Goal: Task Accomplishment & Management: Use online tool/utility

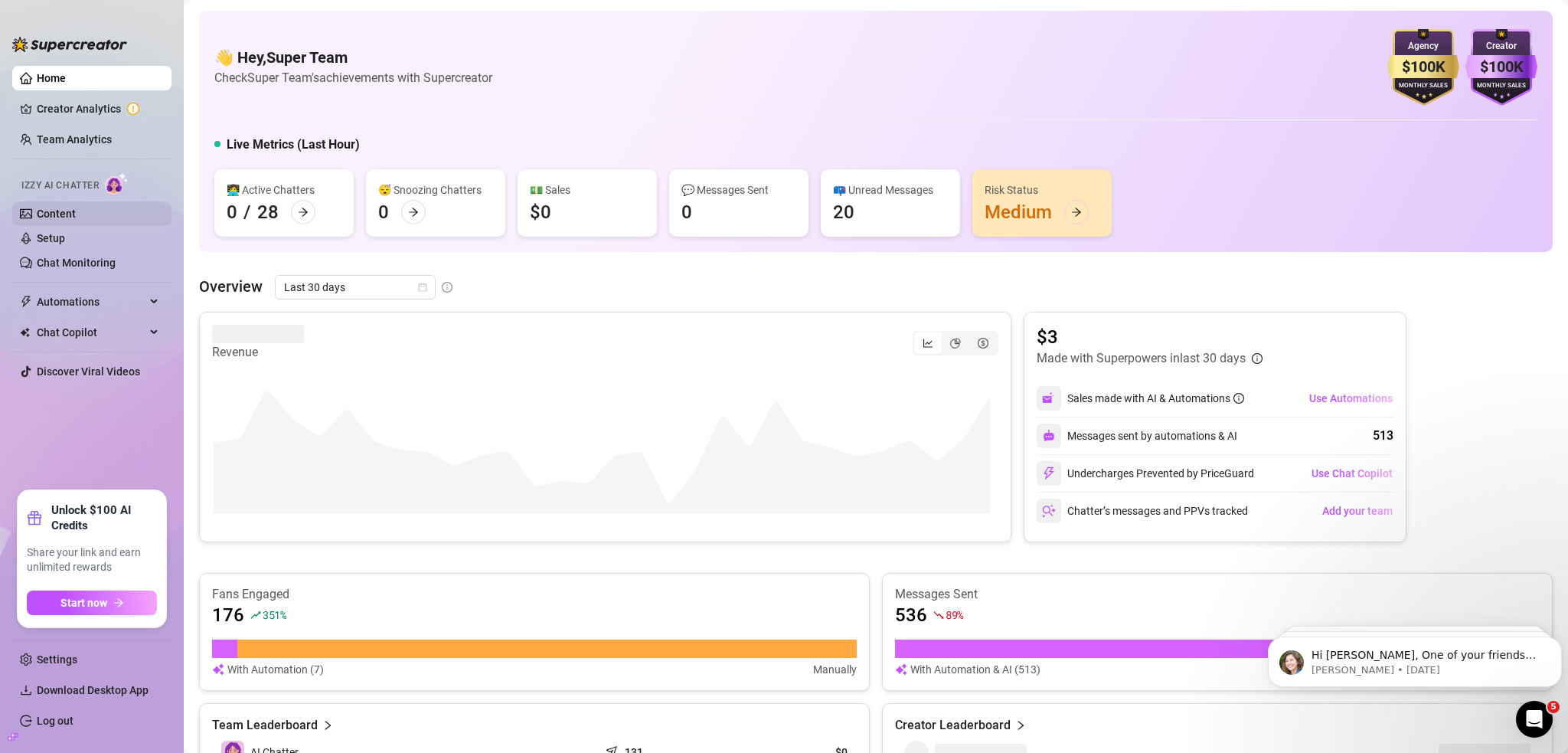
drag, startPoint x: 97, startPoint y: 211, endPoint x: 105, endPoint y: 211, distance: 8.0
click at [76, 211] on link "Content" at bounding box center [56, 213] width 39 height 13
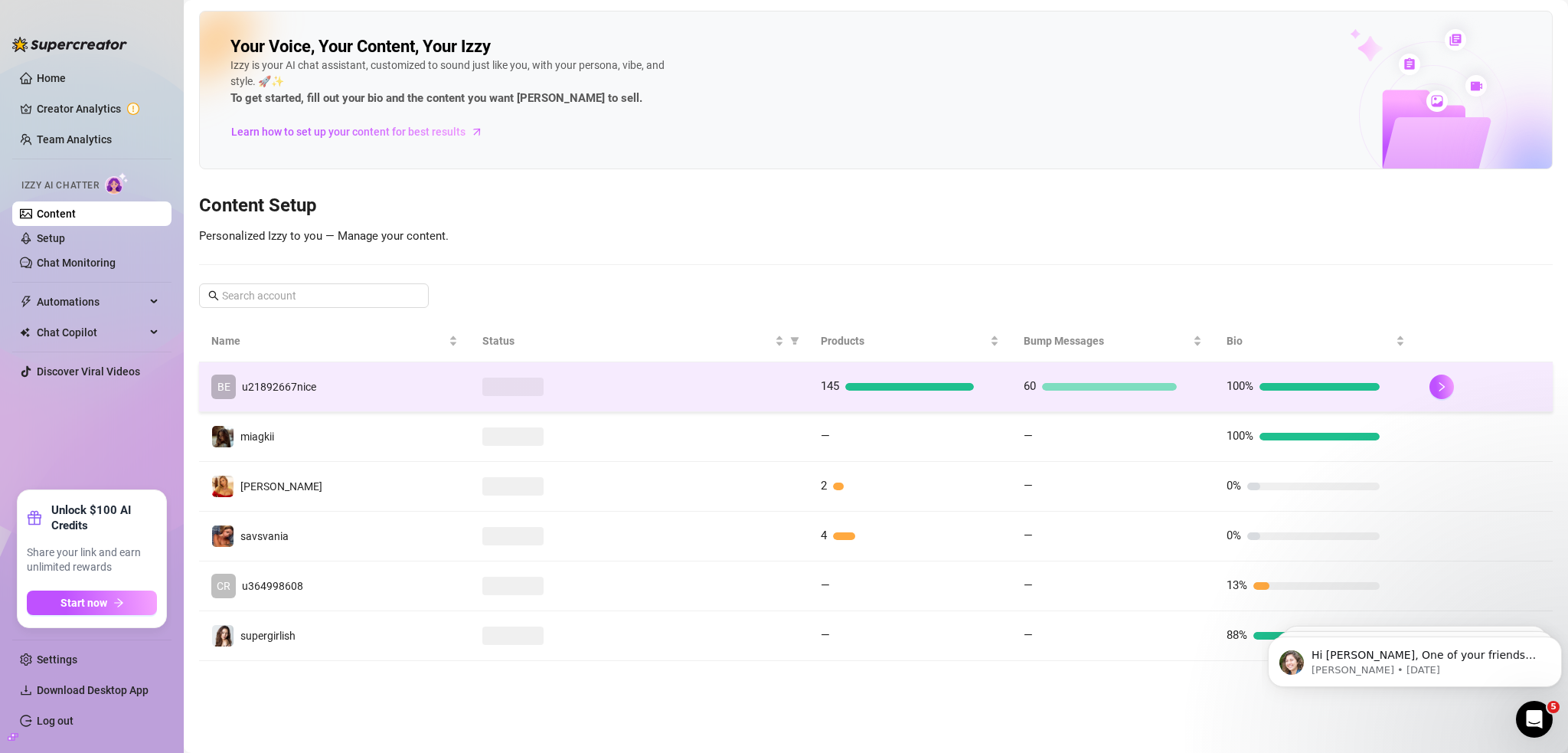
click at [344, 383] on td "BE u21892667nice" at bounding box center [334, 387] width 271 height 50
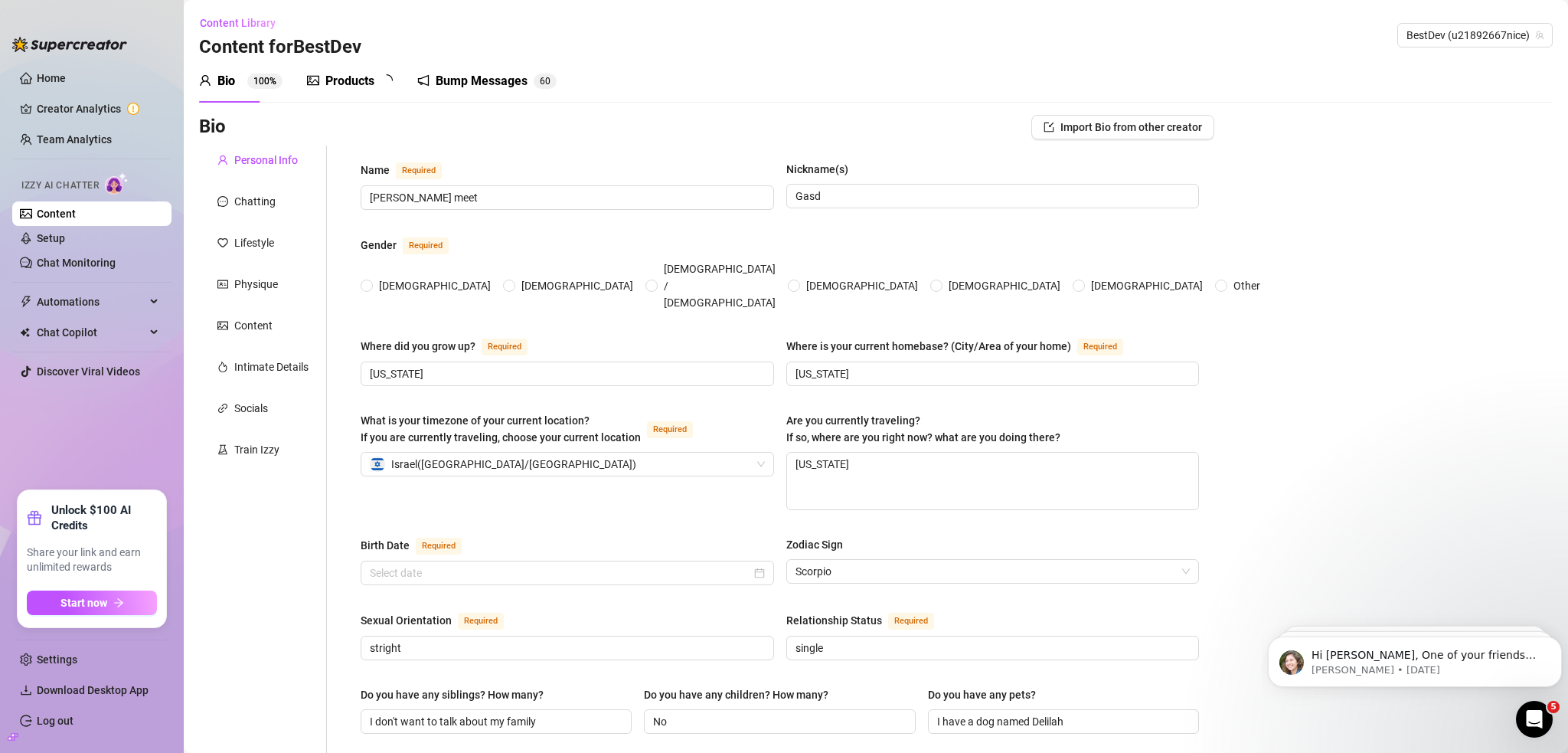
radio input "true"
type input "[DATE]"
click at [447, 79] on div "Bump Messages 6 0" at bounding box center [502, 81] width 139 height 19
